Goal: Task Accomplishment & Management: Manage account settings

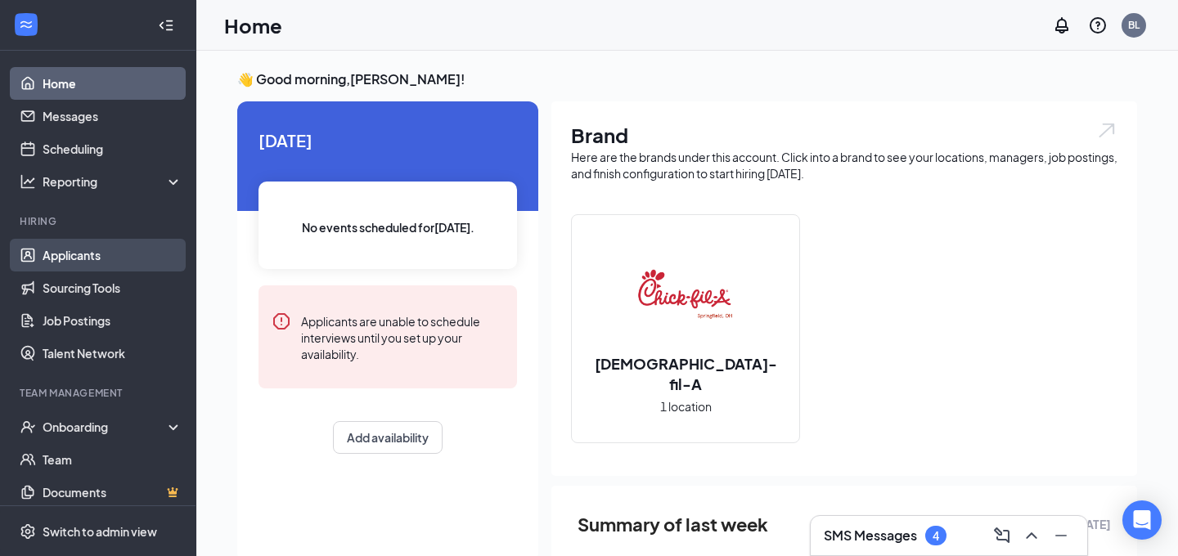
click at [84, 250] on link "Applicants" at bounding box center [113, 255] width 140 height 33
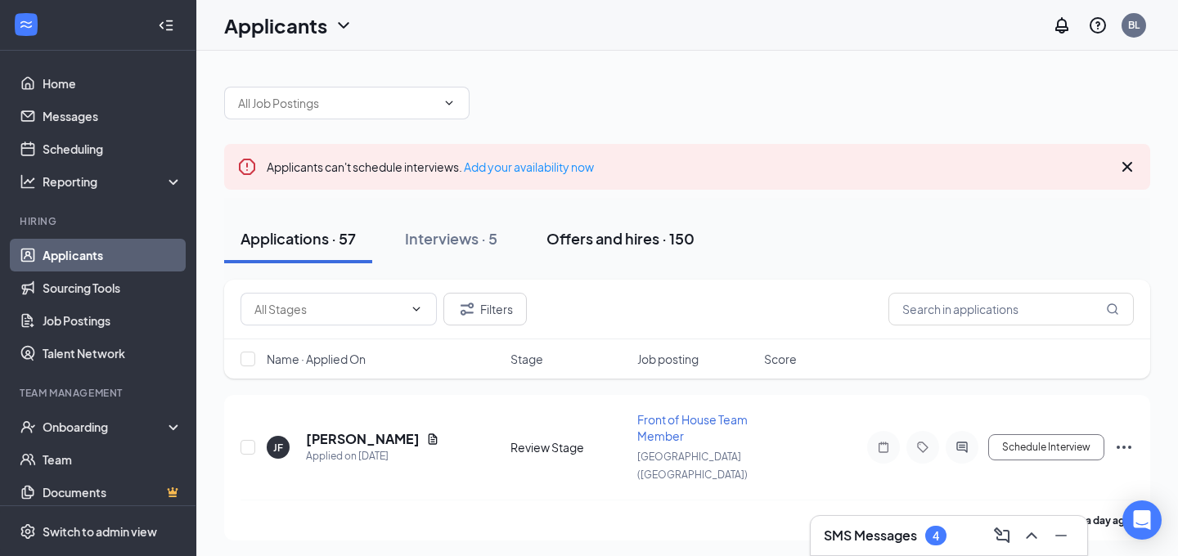
click at [579, 230] on div "Offers and hires · 150" at bounding box center [621, 238] width 148 height 20
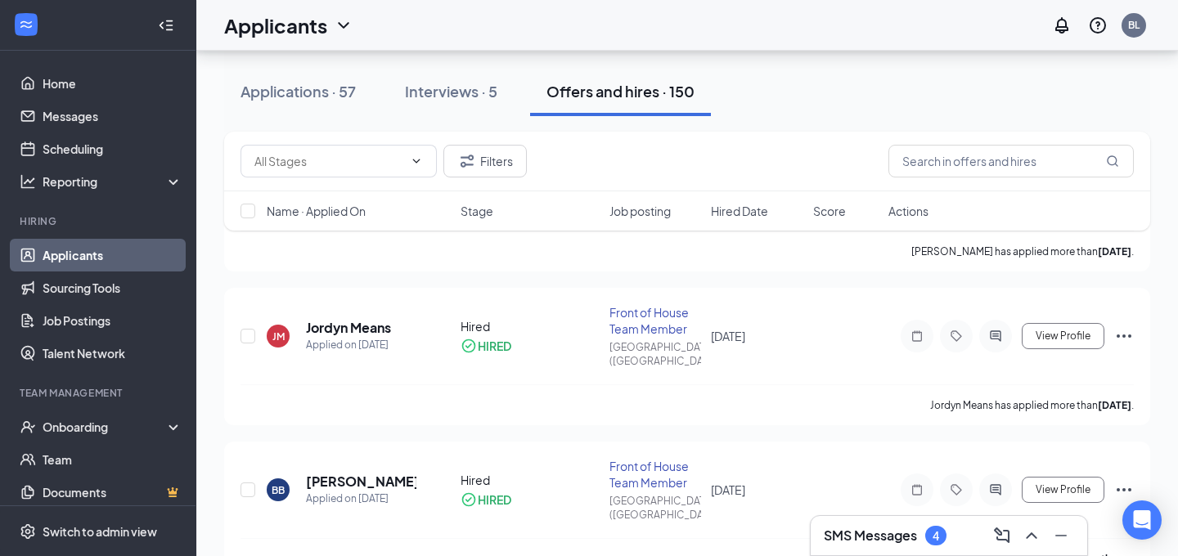
scroll to position [808, 0]
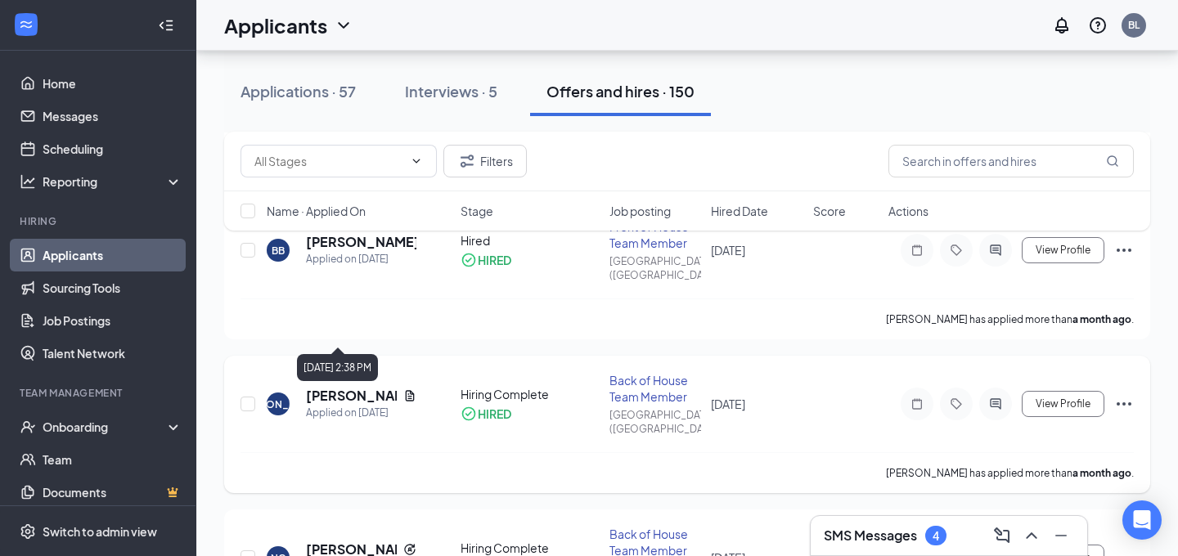
click at [378, 387] on h5 "[PERSON_NAME]" at bounding box center [351, 396] width 91 height 18
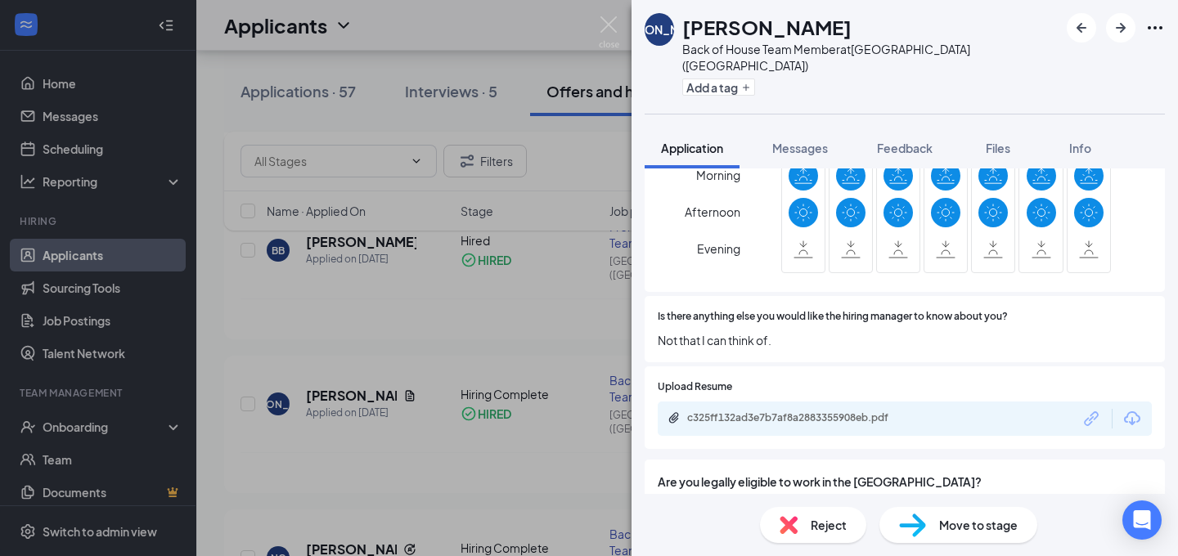
scroll to position [1686, 0]
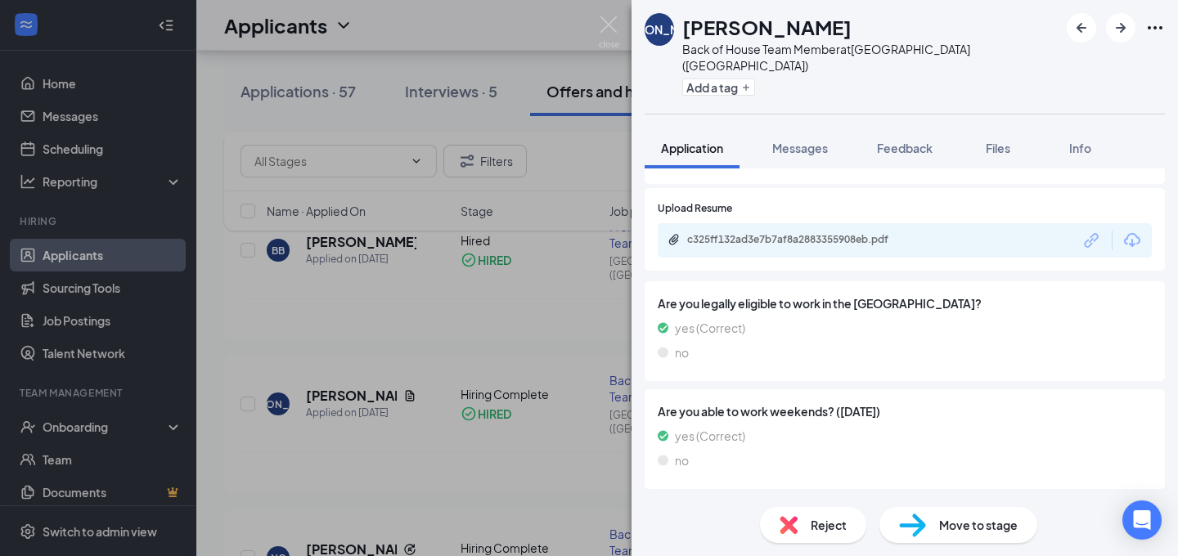
click at [671, 502] on div "Offer Letter" at bounding box center [703, 510] width 65 height 16
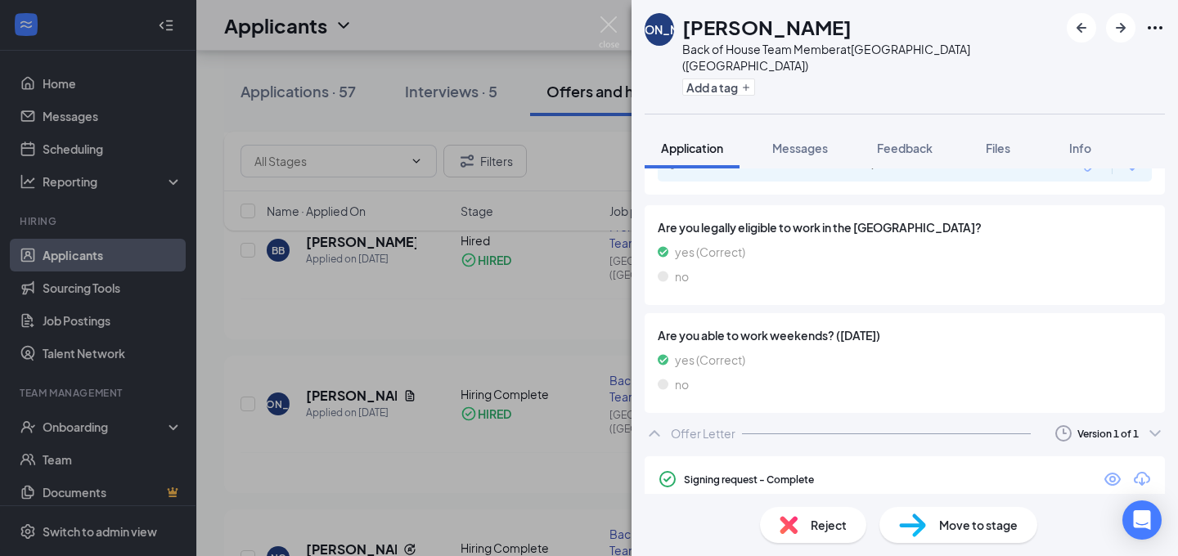
scroll to position [1785, 0]
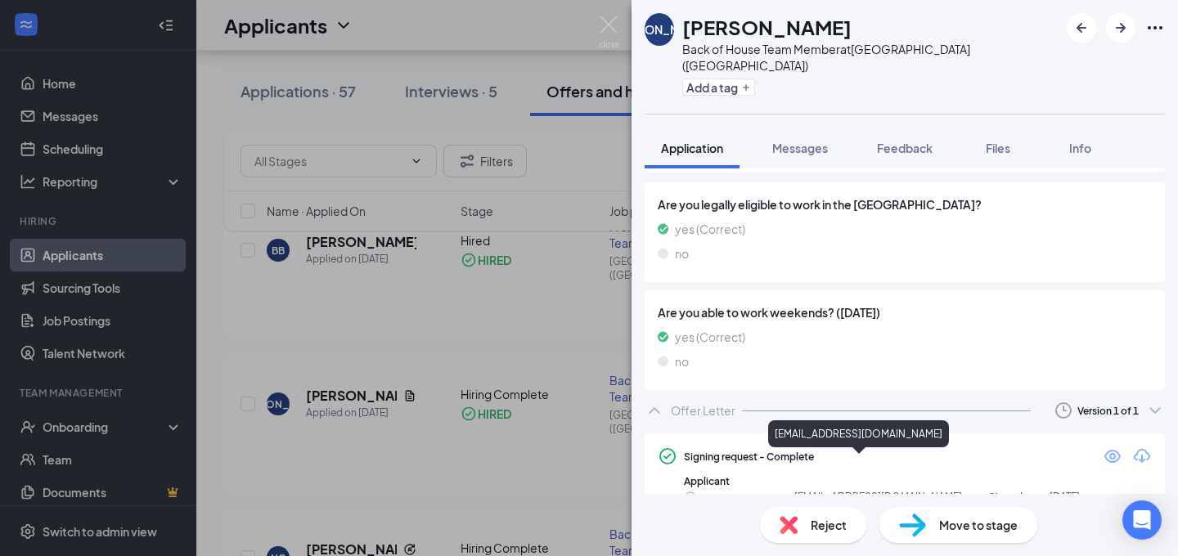
click at [844, 490] on span "[EMAIL_ADDRESS][DOMAIN_NAME]" at bounding box center [879, 498] width 168 height 16
click at [691, 491] on icon "CheckmarkCircle" at bounding box center [690, 497] width 13 height 13
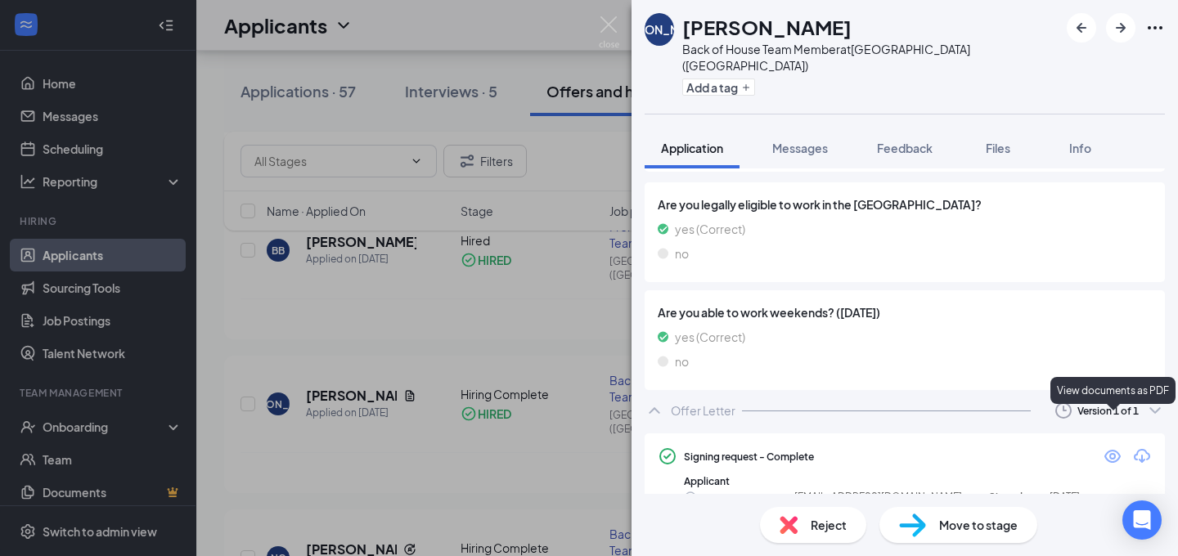
click at [1110, 450] on icon "Eye" at bounding box center [1113, 456] width 16 height 13
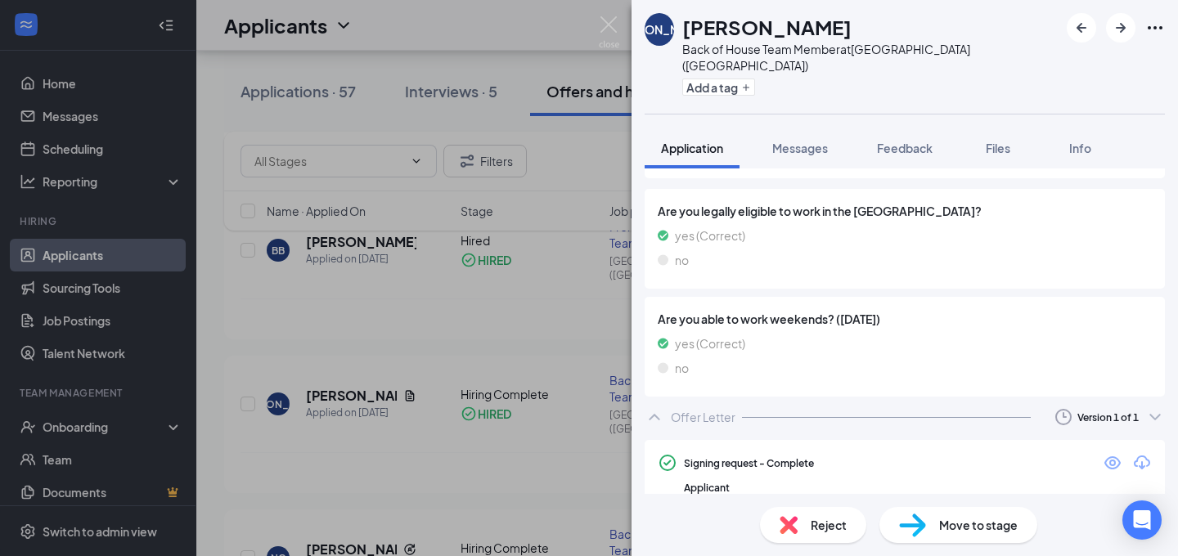
click at [636, 19] on div "[PERSON_NAME] [PERSON_NAME] Back of House Team Member at [GEOGRAPHIC_DATA] ([GE…" at bounding box center [905, 57] width 547 height 114
click at [608, 25] on img at bounding box center [609, 32] width 20 height 32
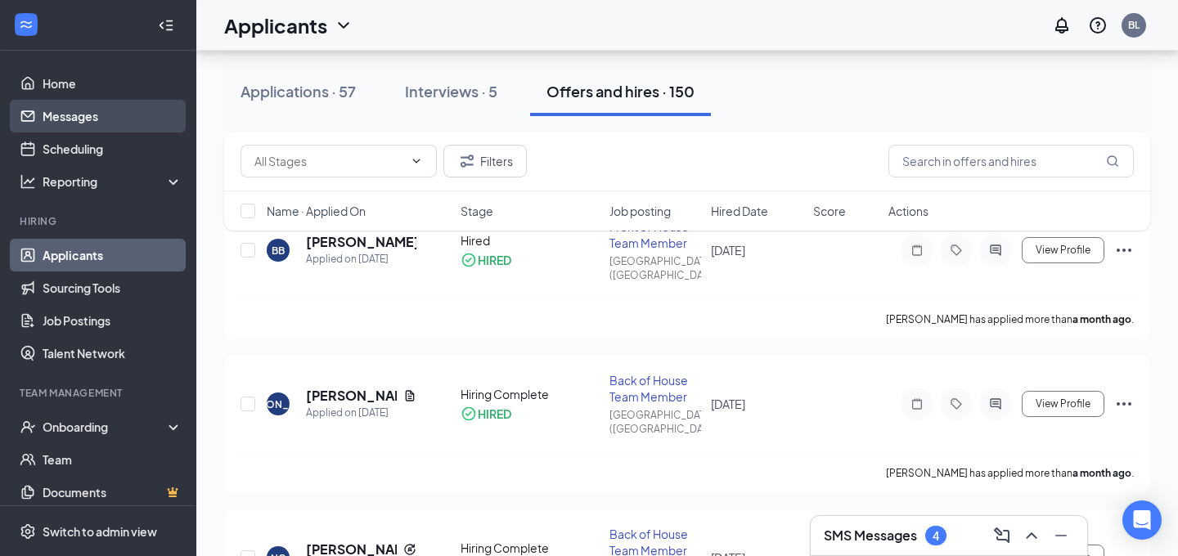
click at [101, 100] on link "Messages" at bounding box center [113, 116] width 140 height 33
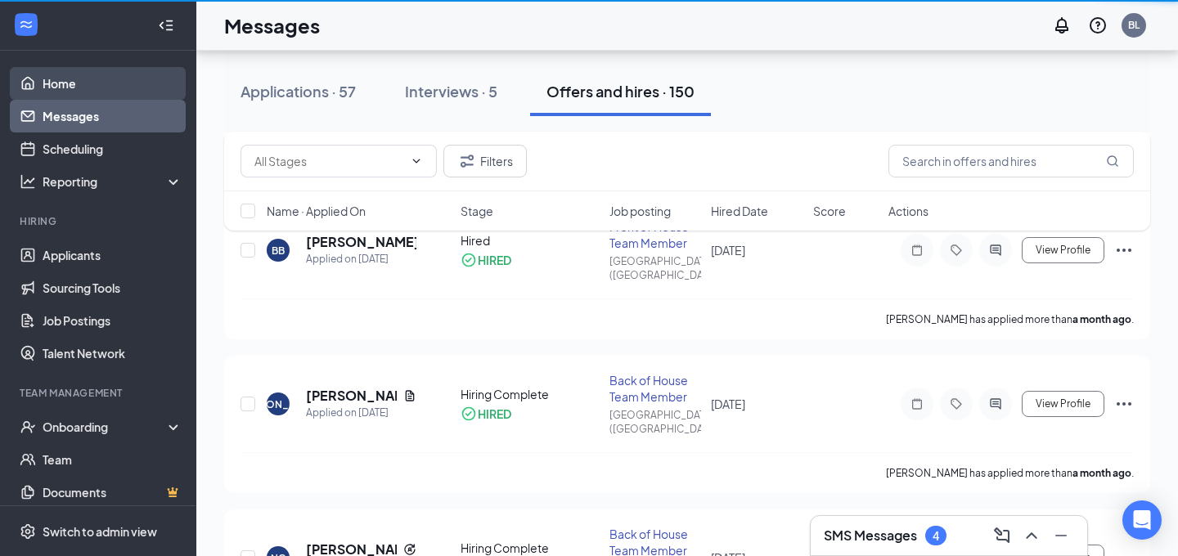
click at [101, 93] on link "Home" at bounding box center [113, 83] width 140 height 33
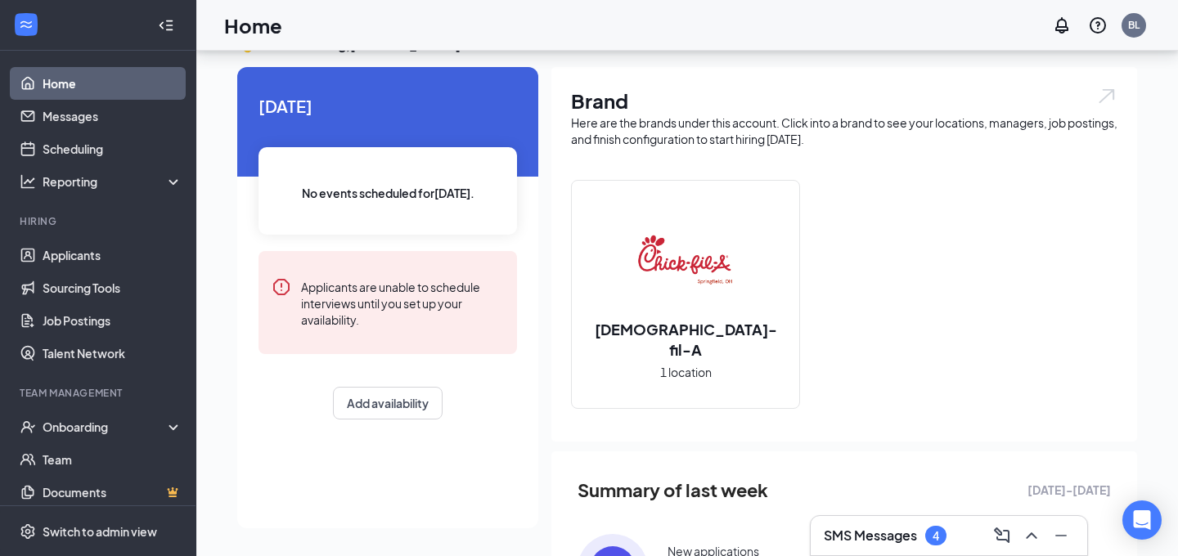
scroll to position [242, 0]
